Goal: Information Seeking & Learning: Compare options

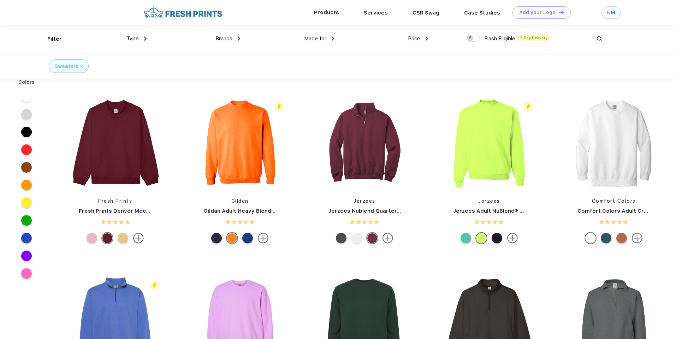
click at [331, 16] on div "Products" at bounding box center [327, 12] width 50 height 9
click at [334, 13] on link "Products" at bounding box center [326, 12] width 25 height 6
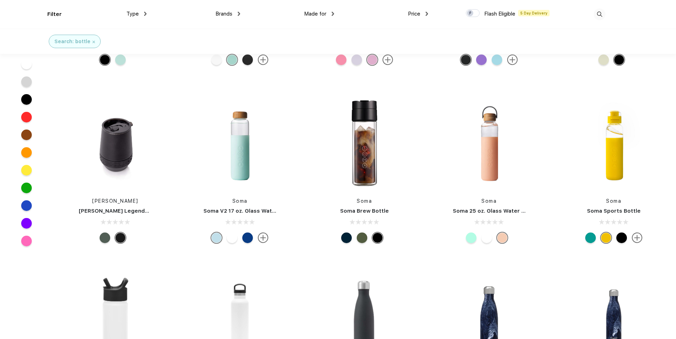
scroll to position [483, 0]
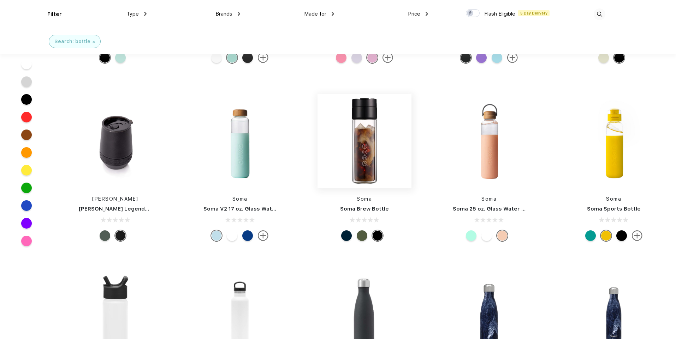
click at [366, 139] on img at bounding box center [365, 141] width 94 height 94
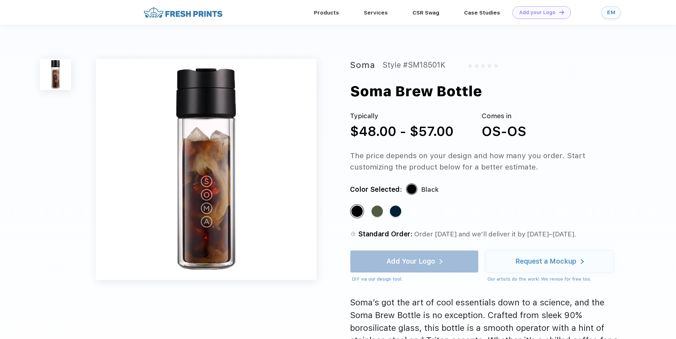
click at [66, 82] on img at bounding box center [55, 74] width 31 height 31
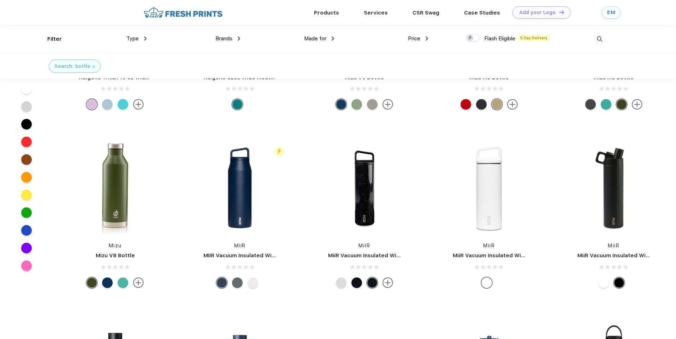
scroll to position [1628, 0]
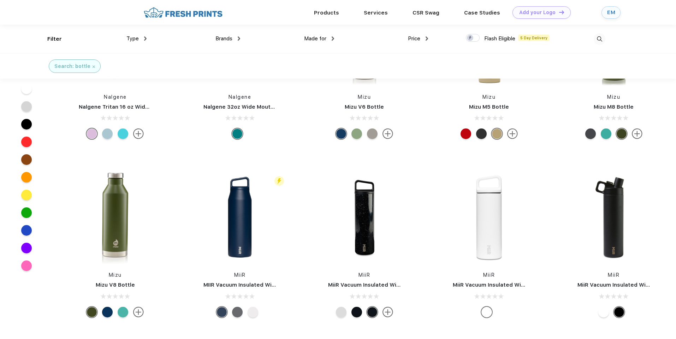
click at [223, 43] on div "Brands Most Popular Brands Moleskine Hydroflask Marine Layer S'well Vineyard Vi…" at bounding box center [194, 39] width 94 height 29
click at [224, 41] on span "Brands" at bounding box center [224, 38] width 17 height 6
click at [239, 39] on img at bounding box center [239, 38] width 2 height 4
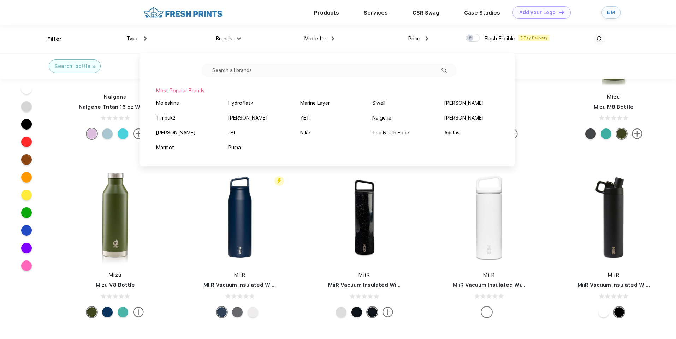
click at [254, 71] on input "text" at bounding box center [329, 70] width 255 height 13
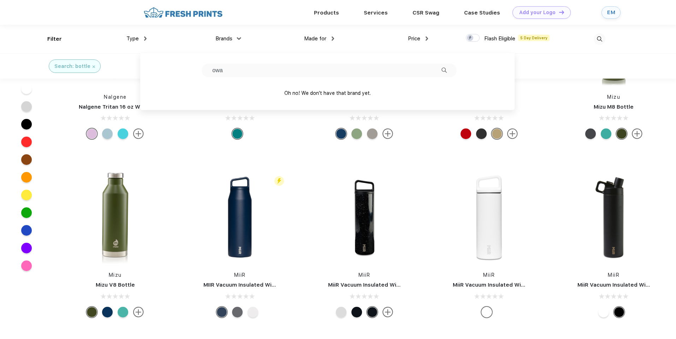
type input "owa"
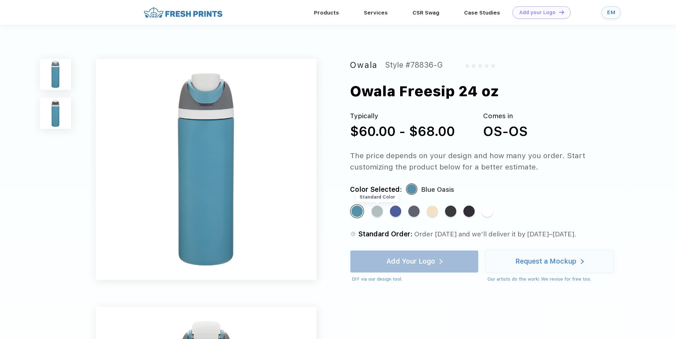
click at [377, 212] on div "Standard Color" at bounding box center [377, 210] width 11 height 11
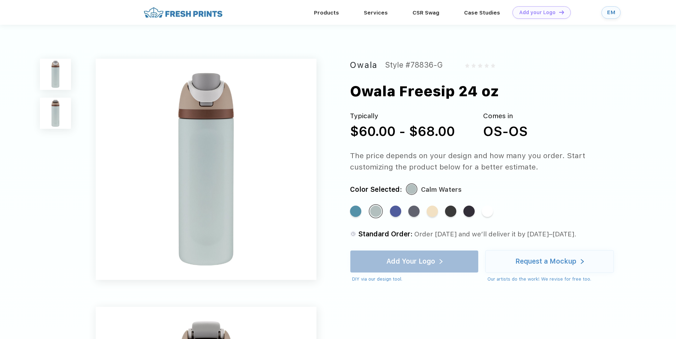
click at [403, 207] on div "Standard Color Standard Color Standard Color Standard Color Standard Color Stan…" at bounding box center [481, 214] width 262 height 21
click at [399, 210] on div "Standard Color" at bounding box center [395, 210] width 11 height 11
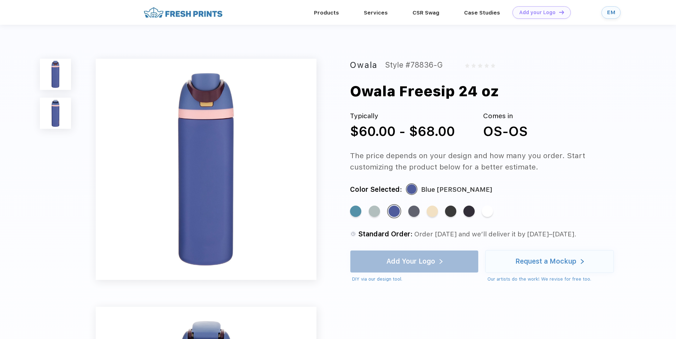
click at [421, 211] on div "Standard Color Standard Color Standard Color Standard Color Standard Color Stan…" at bounding box center [481, 214] width 262 height 21
click at [416, 210] on div "Standard Color" at bounding box center [414, 210] width 11 height 11
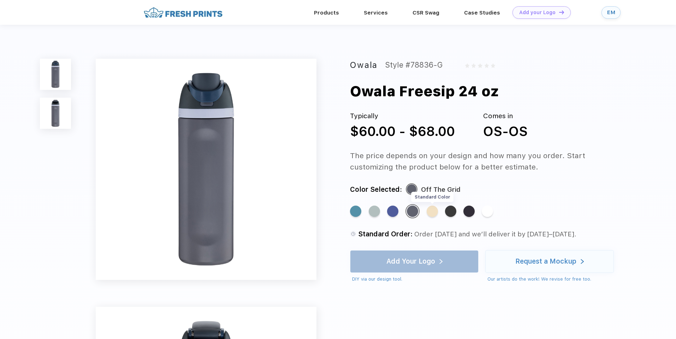
click at [438, 212] on div "Standard Color" at bounding box center [432, 210] width 11 height 11
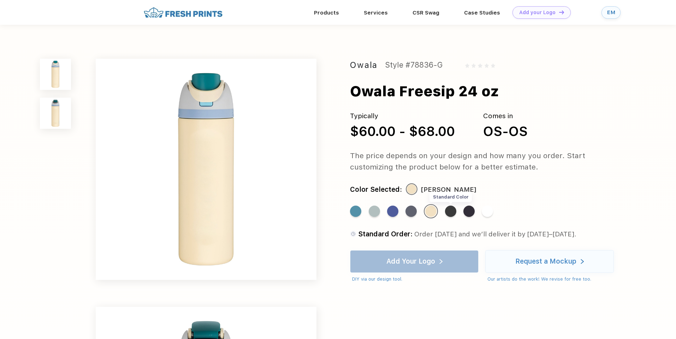
click at [453, 212] on div "Standard Color" at bounding box center [450, 210] width 11 height 11
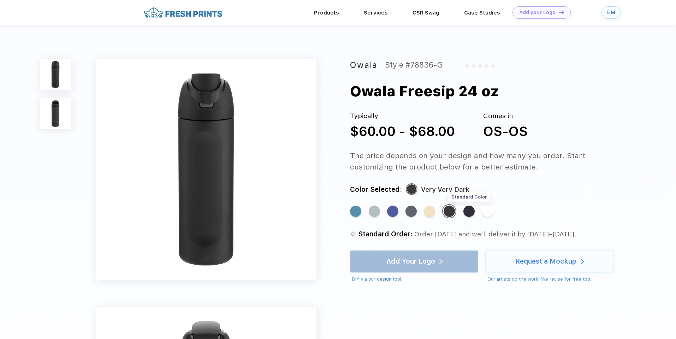
click at [471, 211] on div "Standard Color" at bounding box center [469, 210] width 11 height 11
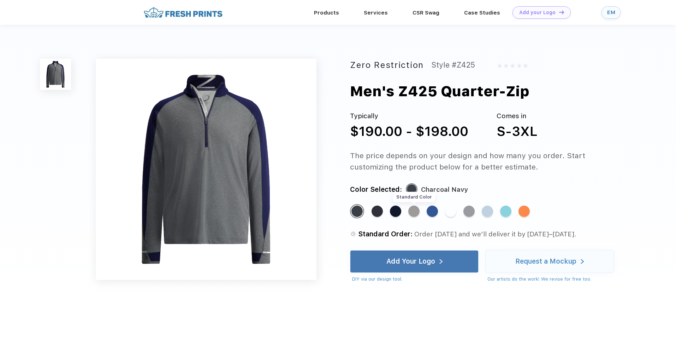
click at [414, 215] on div "Standard Color" at bounding box center [414, 210] width 11 height 11
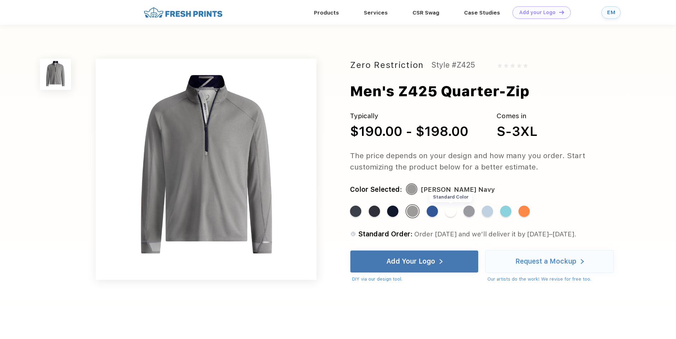
click at [454, 214] on div "Standard Color" at bounding box center [450, 210] width 11 height 11
